Goal: Task Accomplishment & Management: Manage account settings

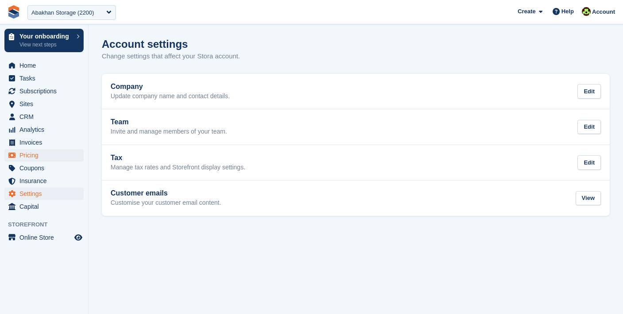
click at [31, 161] on span "Pricing" at bounding box center [45, 155] width 53 height 12
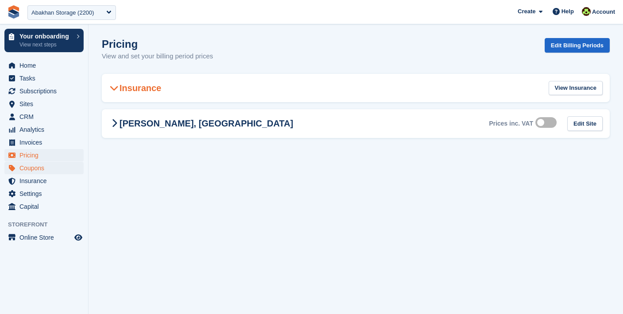
click at [28, 173] on span "Coupons" at bounding box center [45, 168] width 53 height 12
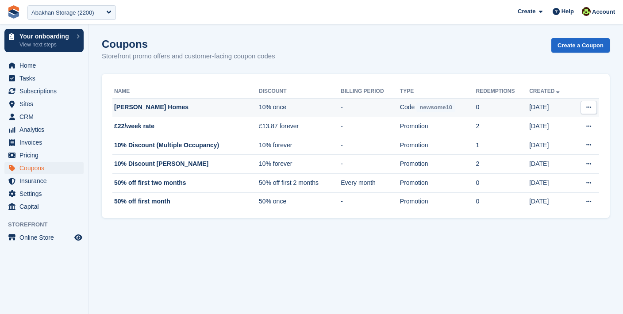
click at [149, 105] on td "[PERSON_NAME] Homes" at bounding box center [185, 107] width 146 height 19
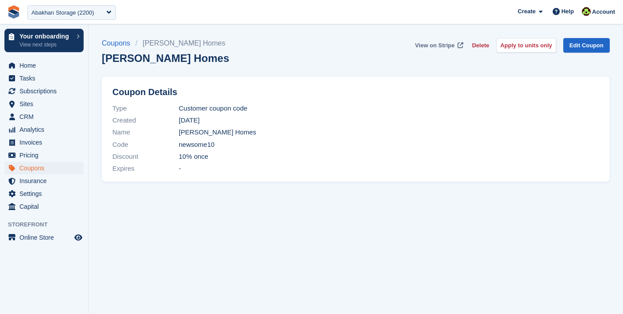
click at [434, 43] on span "View on Stripe" at bounding box center [434, 45] width 39 height 9
click at [119, 46] on link "Coupons" at bounding box center [119, 43] width 34 height 11
